Goal: Task Accomplishment & Management: Manage account settings

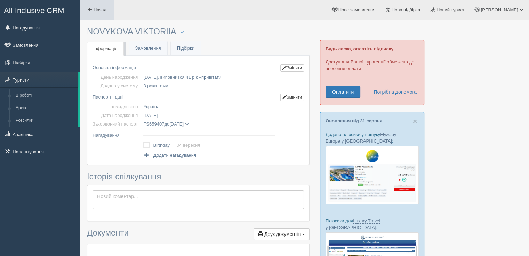
click at [90, 8] on span at bounding box center [90, 9] width 5 height 5
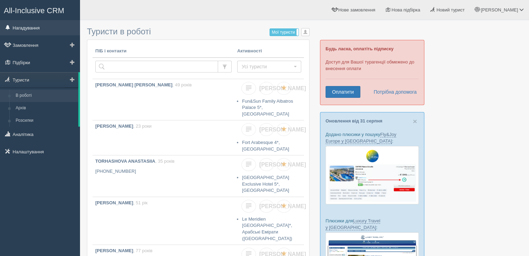
click at [38, 28] on link "Нагадування" at bounding box center [40, 27] width 80 height 15
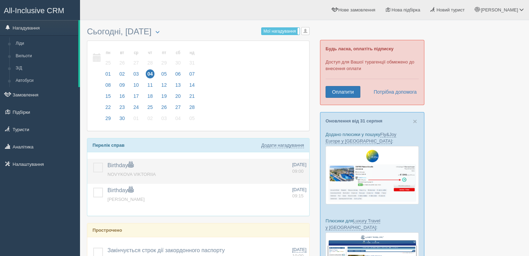
drag, startPoint x: 97, startPoint y: 165, endPoint x: 96, endPoint y: 169, distance: 4.1
click at [93, 163] on label at bounding box center [93, 163] width 0 height 0
click at [0, 0] on input "checkbox" at bounding box center [0, 0] width 0 height 0
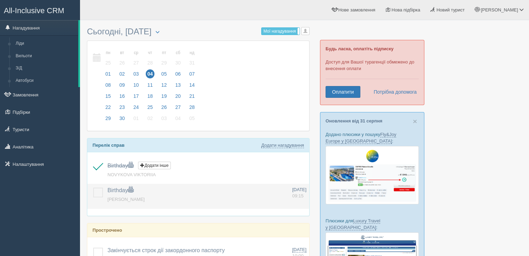
click at [93, 188] on label at bounding box center [93, 188] width 0 height 0
click at [0, 0] on input "checkbox" at bounding box center [0, 0] width 0 height 0
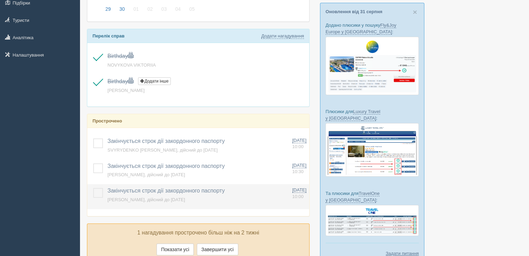
scroll to position [153, 0]
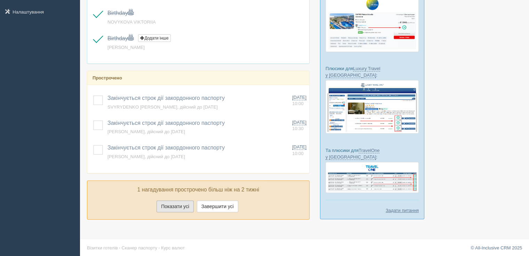
click at [185, 206] on button "Показати усі" at bounding box center [174, 207] width 37 height 12
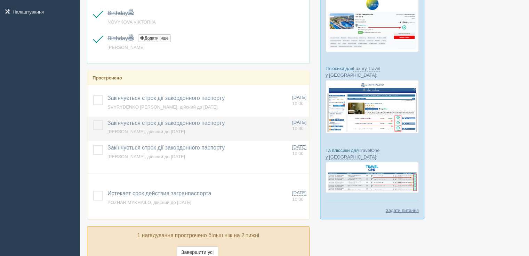
click at [93, 121] on label at bounding box center [93, 121] width 0 height 0
click at [0, 0] on input "checkbox" at bounding box center [0, 0] width 0 height 0
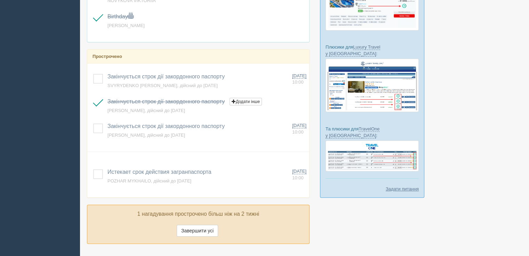
scroll to position [198, 0]
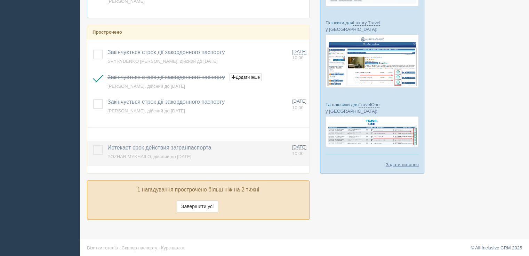
click at [145, 147] on span "Истекает срок действия загранпаспорта" at bounding box center [159, 148] width 104 height 6
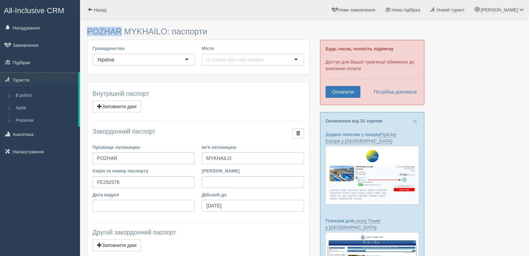
drag, startPoint x: 89, startPoint y: 31, endPoint x: 121, endPoint y: 32, distance: 32.0
click at [121, 32] on h3 "POZHAR MYKHAILO: паспорти" at bounding box center [198, 31] width 222 height 9
copy h3 "POZHAR"
click at [108, 13] on link "Назад" at bounding box center [97, 10] width 34 height 20
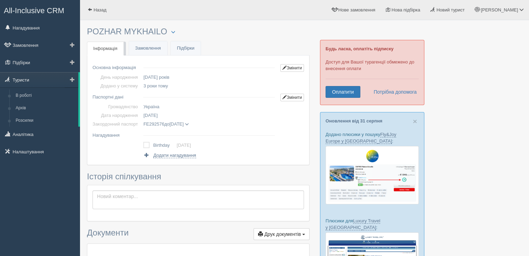
click at [29, 84] on link "Туристи" at bounding box center [39, 79] width 78 height 15
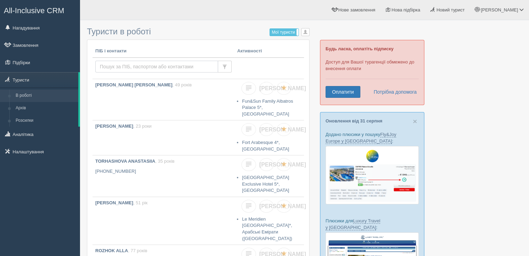
click at [123, 66] on input "text" at bounding box center [156, 67] width 123 height 12
paste input "POZHAR"
type input "POZHAR"
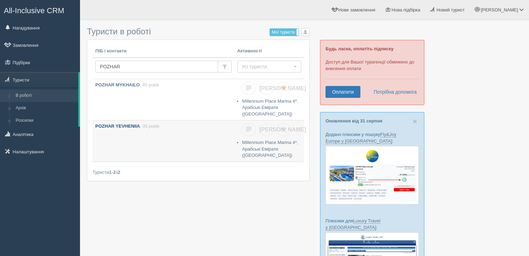
click at [128, 125] on p "POZHAR YEVHENIIA , 35 років" at bounding box center [163, 126] width 136 height 7
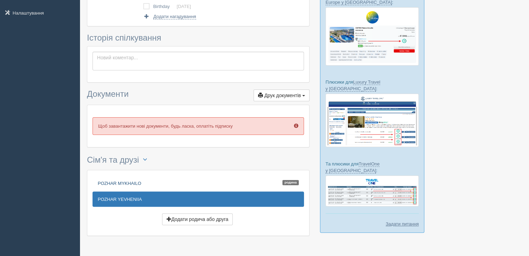
click at [132, 185] on link "POZHAR [PERSON_NAME]" at bounding box center [197, 183] width 211 height 15
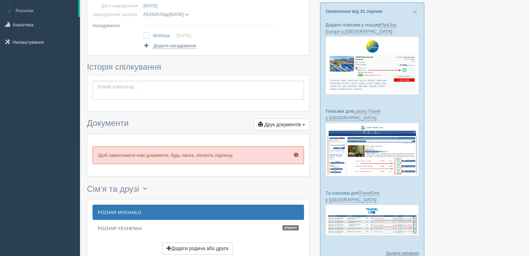
scroll to position [52, 0]
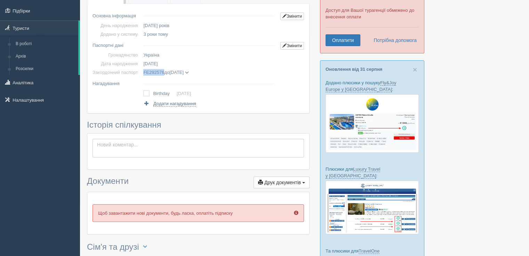
click at [152, 72] on span "FE292576" at bounding box center [153, 72] width 21 height 5
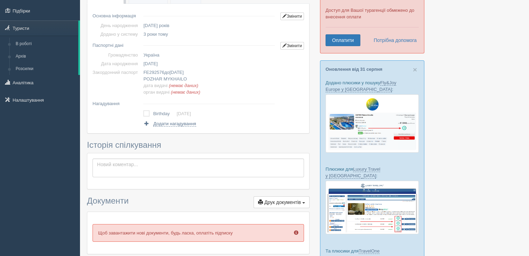
drag, startPoint x: 199, startPoint y: 71, endPoint x: 178, endPoint y: 75, distance: 20.9
click at [174, 71] on td "FE292576 до 17.03.2026 POZHAR MYKHAILO дата видачі (немає даних) орган видачі (…" at bounding box center [208, 82] width 137 height 28
copy span "17.03.2026"
drag, startPoint x: 143, startPoint y: 71, endPoint x: 164, endPoint y: 72, distance: 20.9
click at [164, 72] on td "FE292576 до 17.03.2026 POZHAR MYKHAILO дата видачі (немає даних) орган видачі (…" at bounding box center [208, 82] width 137 height 28
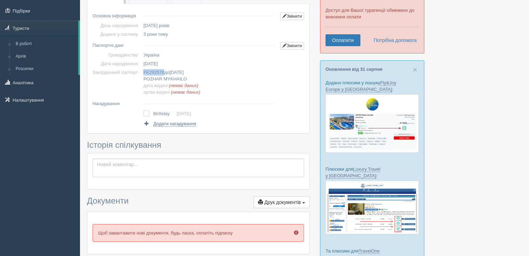
copy span "FE292576"
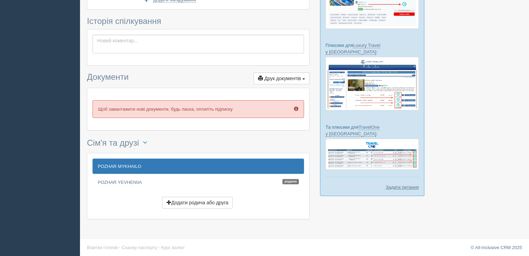
scroll to position [0, 0]
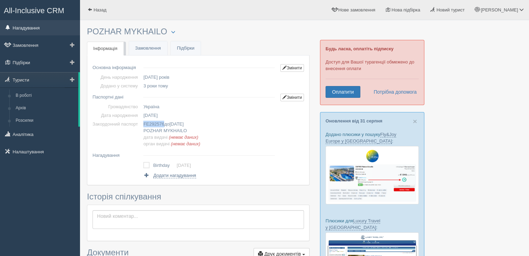
click at [42, 28] on link "Нагадування" at bounding box center [40, 27] width 80 height 15
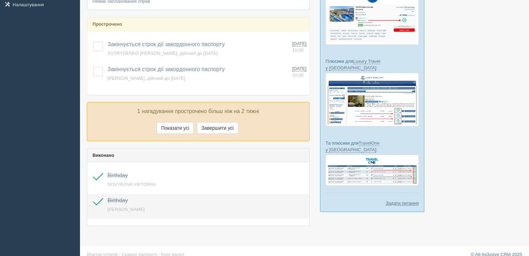
scroll to position [166, 0]
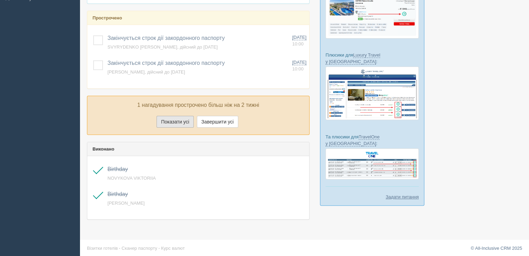
click at [178, 120] on button "Показати усі" at bounding box center [174, 122] width 37 height 12
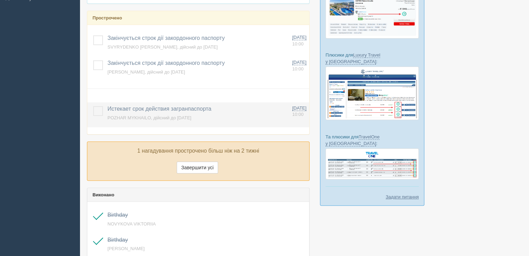
click at [93, 106] on label at bounding box center [93, 106] width 0 height 0
click at [0, 0] on input "checkbox" at bounding box center [0, 0] width 0 height 0
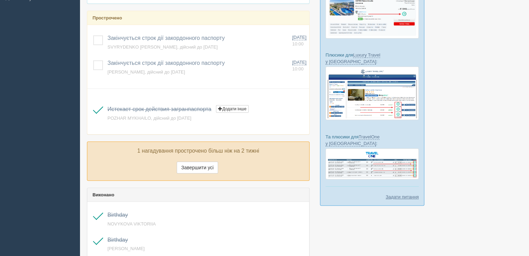
scroll to position [0, 0]
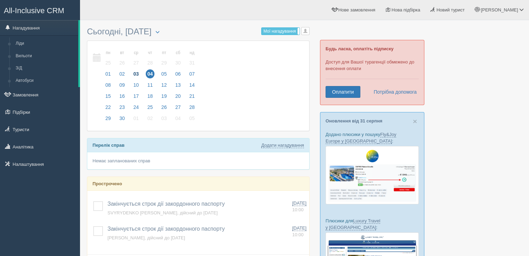
click at [132, 75] on span "03" at bounding box center [135, 74] width 9 height 9
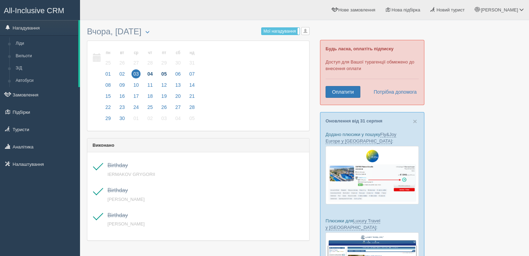
click at [166, 71] on span "05" at bounding box center [164, 74] width 9 height 9
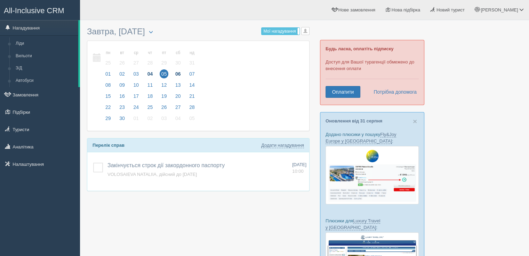
click at [175, 73] on span "06" at bounding box center [177, 74] width 9 height 9
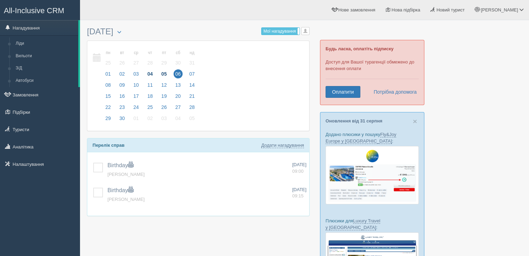
click at [164, 74] on span "05" at bounding box center [164, 74] width 9 height 9
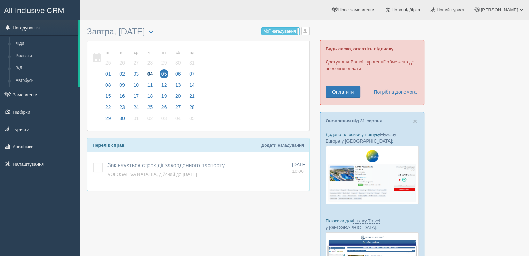
drag, startPoint x: 96, startPoint y: 167, endPoint x: 118, endPoint y: 143, distance: 32.5
click at [93, 163] on label at bounding box center [93, 163] width 0 height 0
click at [0, 0] on input "checkbox" at bounding box center [0, 0] width 0 height 0
click at [190, 73] on span "07" at bounding box center [191, 74] width 9 height 9
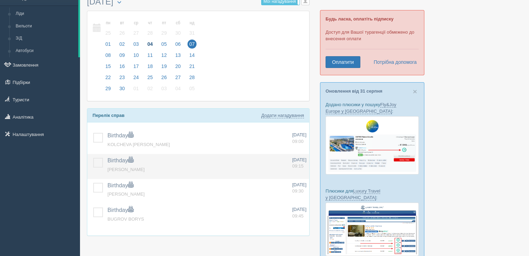
scroll to position [104, 0]
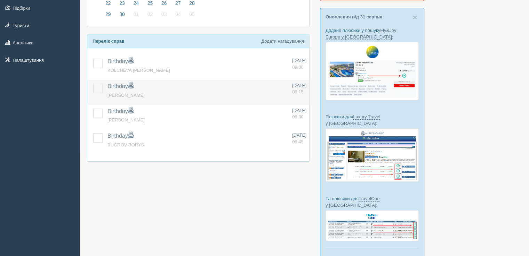
click at [93, 84] on label at bounding box center [93, 84] width 0 height 0
click at [0, 0] on input "checkbox" at bounding box center [0, 0] width 0 height 0
click at [117, 93] on span "[PERSON_NAME]" at bounding box center [125, 95] width 37 height 5
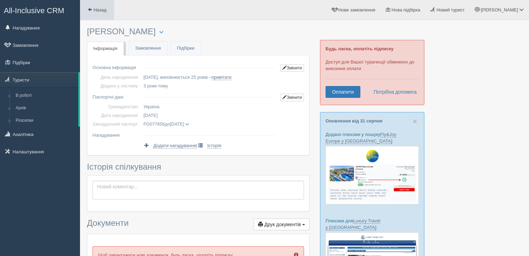
click at [99, 13] on link "Назад" at bounding box center [97, 10] width 34 height 20
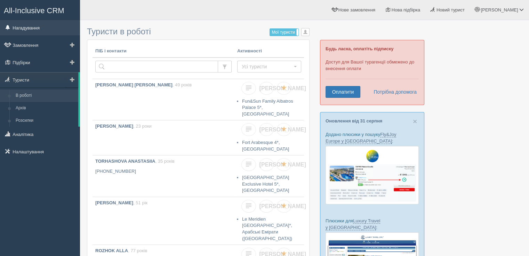
click at [28, 25] on link "Нагадування" at bounding box center [40, 27] width 80 height 15
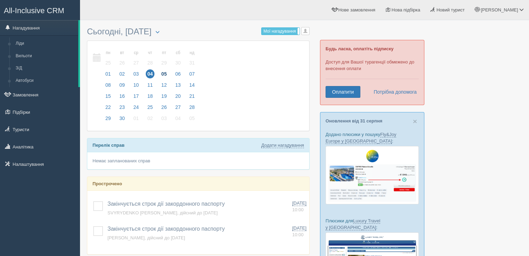
click at [164, 73] on span "05" at bounding box center [164, 74] width 9 height 9
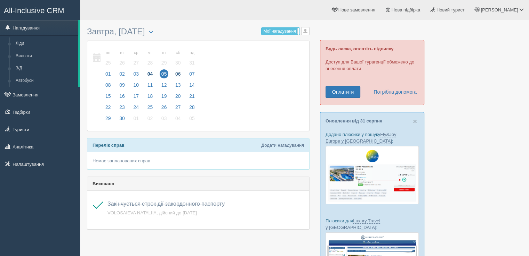
click at [177, 72] on span "06" at bounding box center [177, 74] width 9 height 9
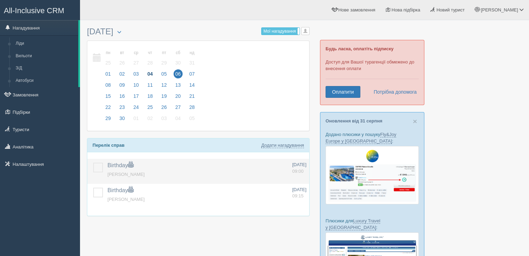
click at [93, 163] on label at bounding box center [93, 163] width 0 height 0
click at [0, 0] on input "checkbox" at bounding box center [0, 0] width 0 height 0
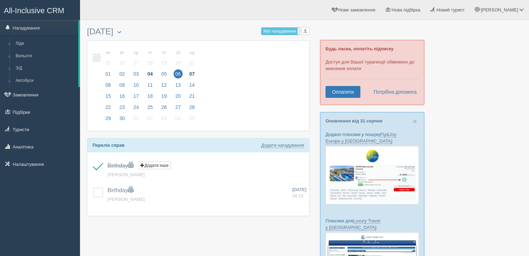
click at [193, 72] on span "07" at bounding box center [191, 74] width 9 height 9
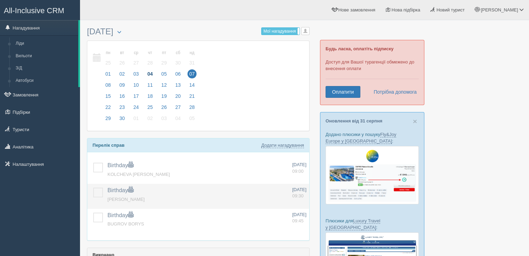
click at [93, 188] on label at bounding box center [93, 188] width 0 height 0
click at [0, 0] on input "checkbox" at bounding box center [0, 0] width 0 height 0
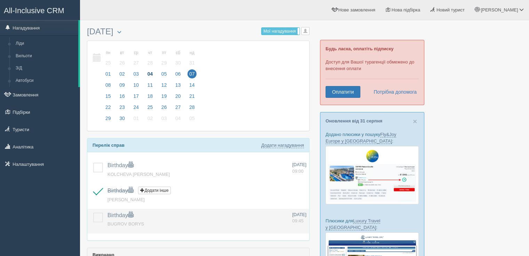
click at [93, 213] on label at bounding box center [93, 213] width 0 height 0
click at [0, 0] on input "checkbox" at bounding box center [0, 0] width 0 height 0
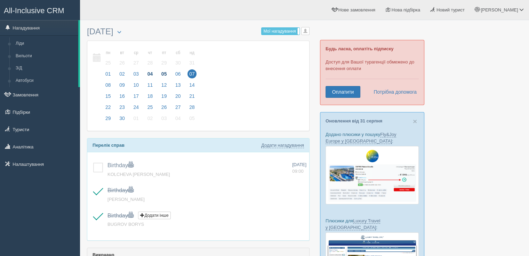
click at [161, 75] on span "05" at bounding box center [164, 74] width 9 height 9
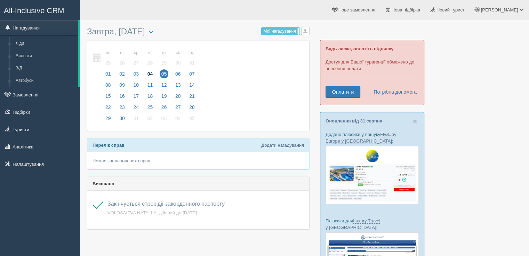
click at [149, 72] on span "04" at bounding box center [150, 74] width 9 height 9
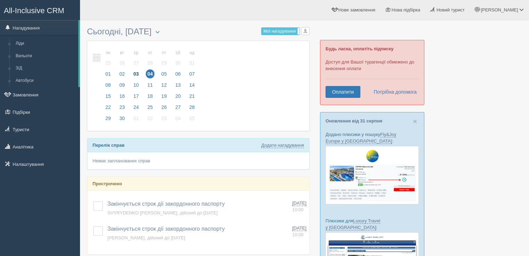
click at [138, 74] on span "03" at bounding box center [135, 74] width 9 height 9
